Goal: Transaction & Acquisition: Subscribe to service/newsletter

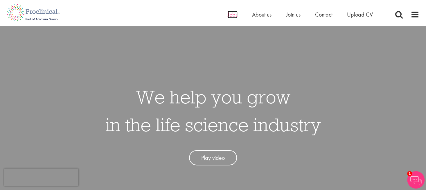
click at [230, 17] on span "Jobs" at bounding box center [233, 15] width 10 height 8
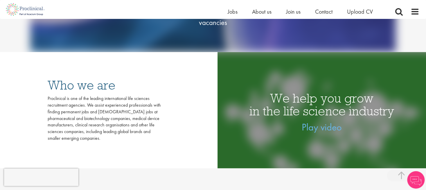
scroll to position [96, 0]
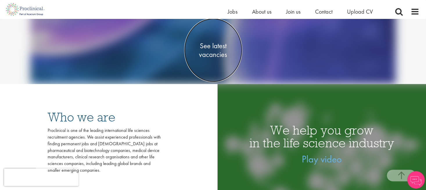
click at [208, 50] on span "See latest vacancies" at bounding box center [213, 49] width 58 height 17
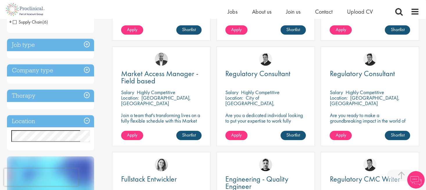
scroll to position [192, 0]
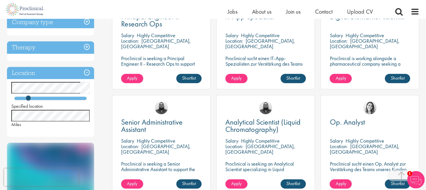
scroll to position [160, 0]
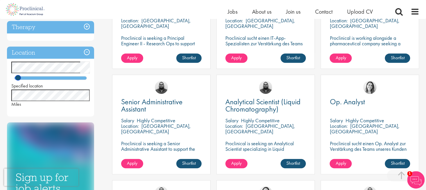
click at [18, 76] on div at bounding box center [50, 78] width 73 height 4
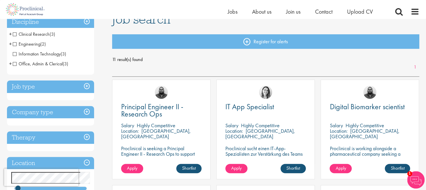
scroll to position [64, 0]
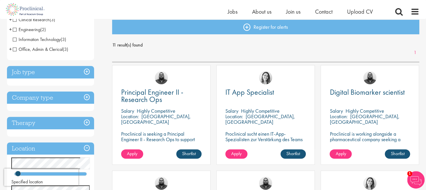
click at [88, 73] on h3 "Job type" at bounding box center [50, 72] width 87 height 13
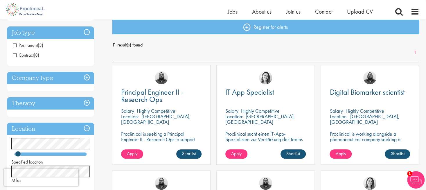
click at [15, 54] on span "Contract" at bounding box center [23, 55] width 21 height 6
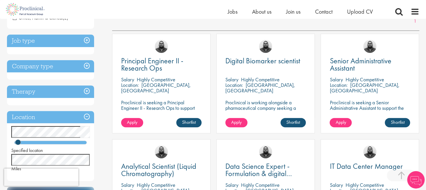
scroll to position [96, 0]
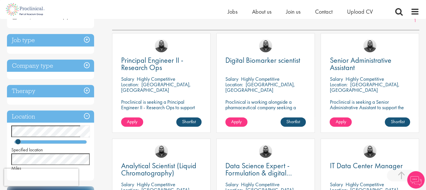
click at [88, 91] on h3 "Therapy" at bounding box center [50, 91] width 87 height 13
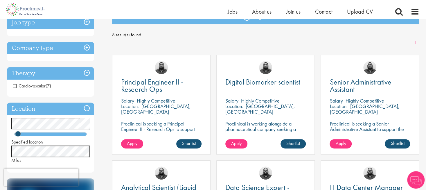
scroll to position [64, 0]
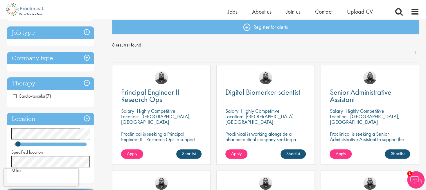
click at [87, 62] on h3 "Company type" at bounding box center [50, 58] width 87 height 13
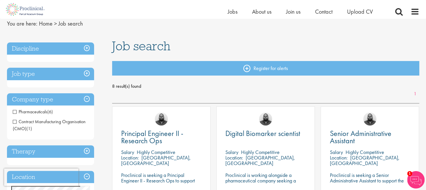
scroll to position [0, 0]
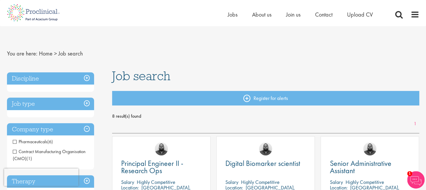
click at [87, 104] on h3 "Job type" at bounding box center [50, 104] width 87 height 13
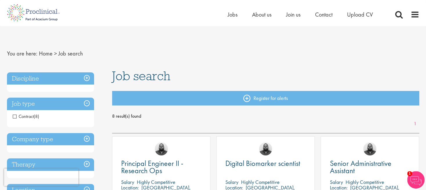
click at [87, 78] on h3 "Discipline" at bounding box center [50, 78] width 87 height 13
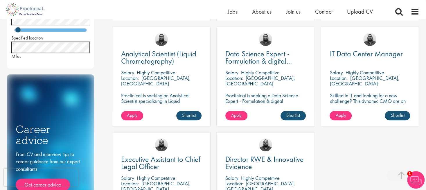
scroll to position [192, 0]
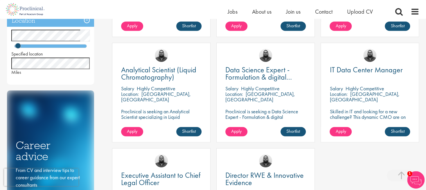
click at [14, 47] on div at bounding box center [50, 46] width 73 height 4
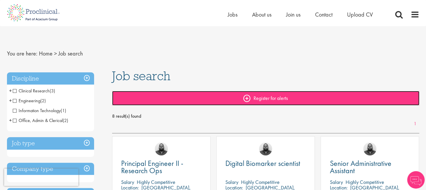
click at [251, 98] on link "Register for alerts" at bounding box center [266, 98] width 308 height 15
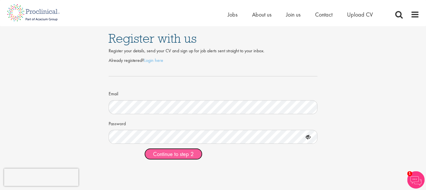
click at [179, 155] on span "Continue to step 2" at bounding box center [173, 154] width 41 height 8
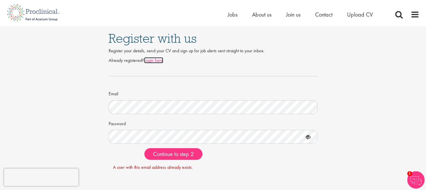
click at [152, 60] on link "Login here" at bounding box center [153, 60] width 19 height 6
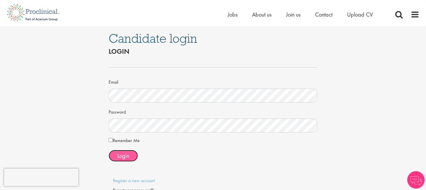
click at [122, 153] on span "Login" at bounding box center [123, 156] width 12 height 8
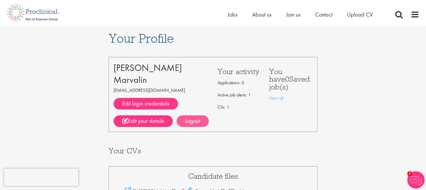
click at [190, 123] on div "Logout" at bounding box center [193, 121] width 32 height 12
